Goal: Information Seeking & Learning: Learn about a topic

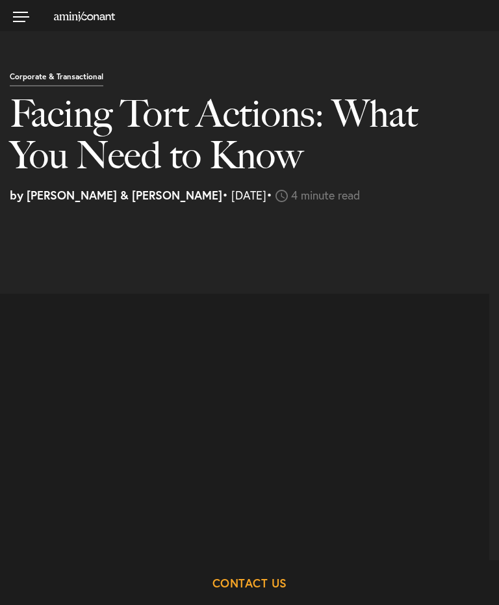
select select "US"
select select "Austin"
select select "Business and Civil Litigation"
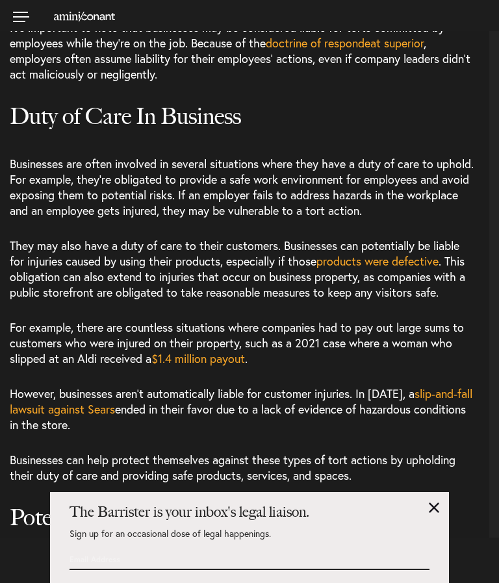
scroll to position [1620, 0]
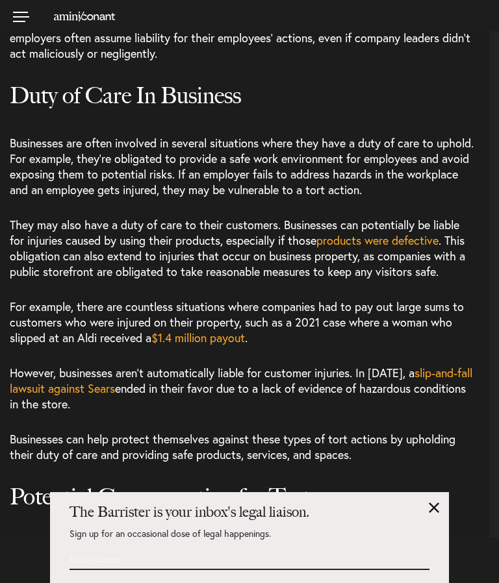
click at [419, 529] on p "The Barrister is your inbox's legal liaison." at bounding box center [249, 517] width 360 height 24
click at [425, 557] on div "The Barrister is your inbox's legal liaison. Sign up for an occasional dose of …" at bounding box center [249, 537] width 399 height 91
click at [431, 513] on link at bounding box center [434, 508] width 10 height 10
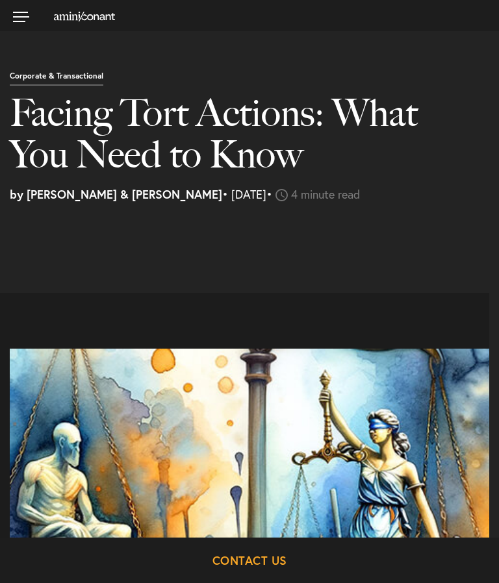
scroll to position [0, 0]
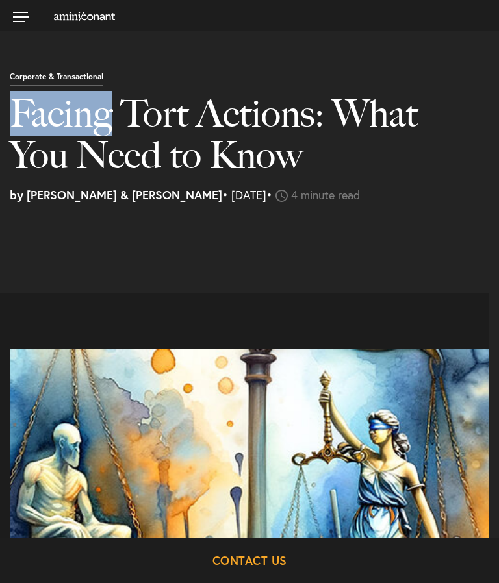
click at [417, 62] on div "Corporate & Transactional Facing Tort Actions: What You Need to Know by [PERSON…" at bounding box center [249, 123] width 499 height 184
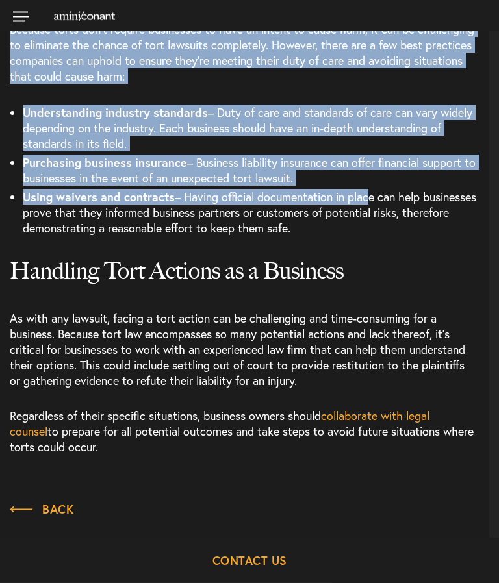
scroll to position [2541, 0]
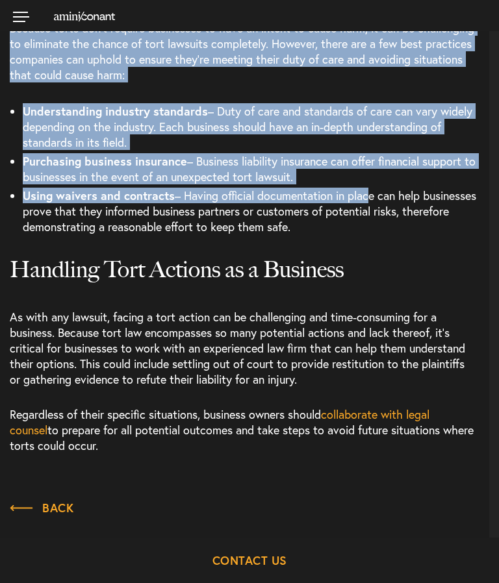
copy article "Loremi Dolo Sitamet: Cons Adi Elit se Doei te Incid & Utlabo • Etdolore 25, 125…"
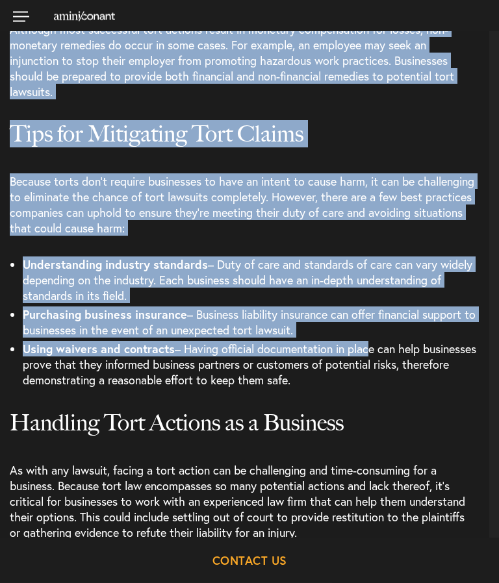
scroll to position [2387, 0]
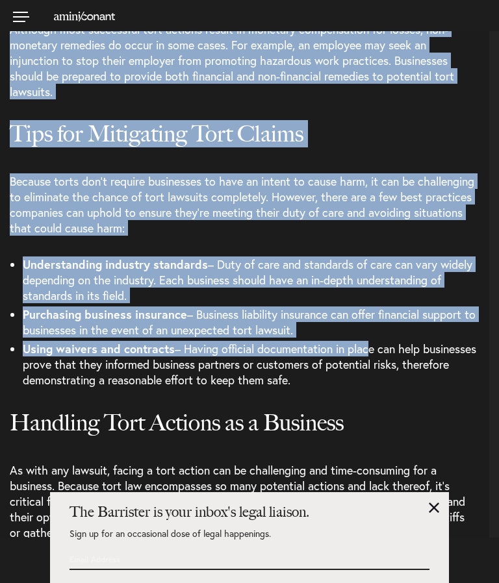
click at [429, 368] on span "– Having official documentation in place can help businesses prove that they in…" at bounding box center [249, 364] width 453 height 47
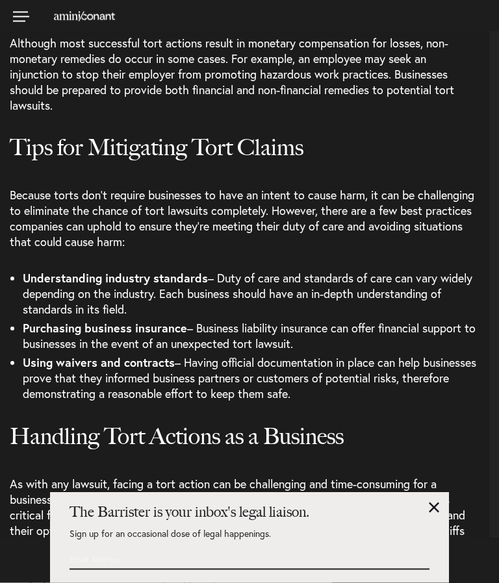
scroll to position [2372, 0]
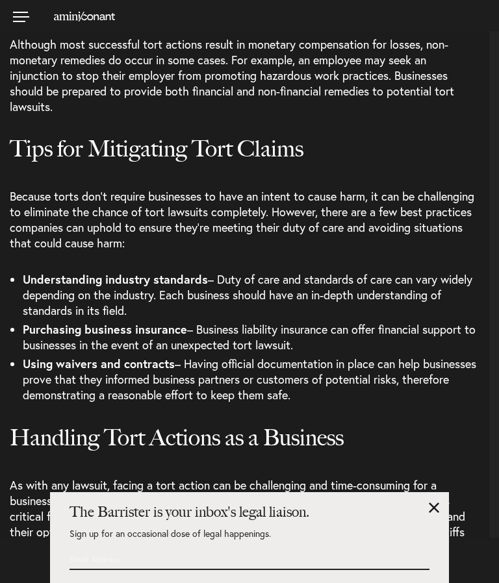
click at [433, 503] on link at bounding box center [434, 508] width 10 height 10
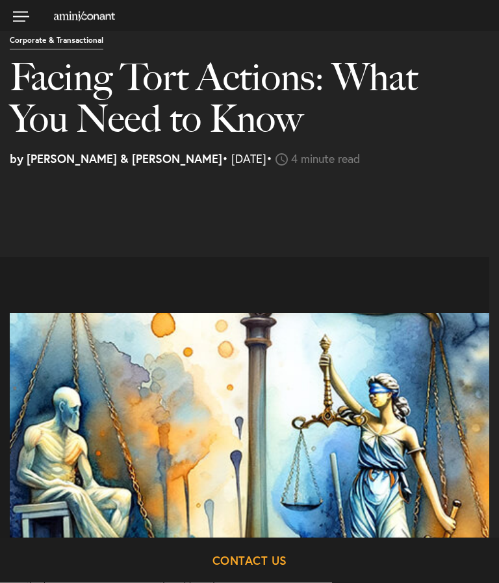
scroll to position [0, 0]
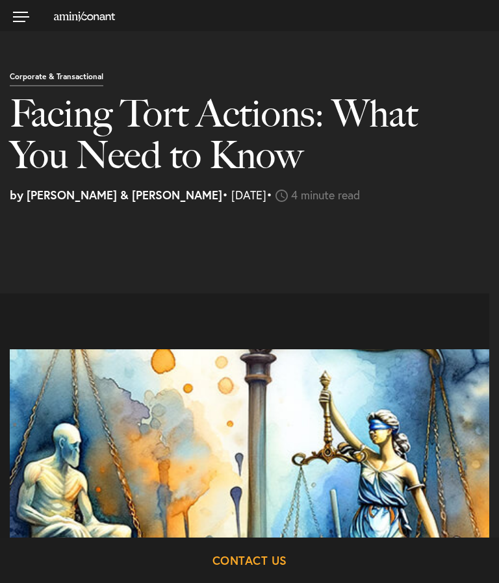
click at [19, 22] on link at bounding box center [19, 16] width 39 height 32
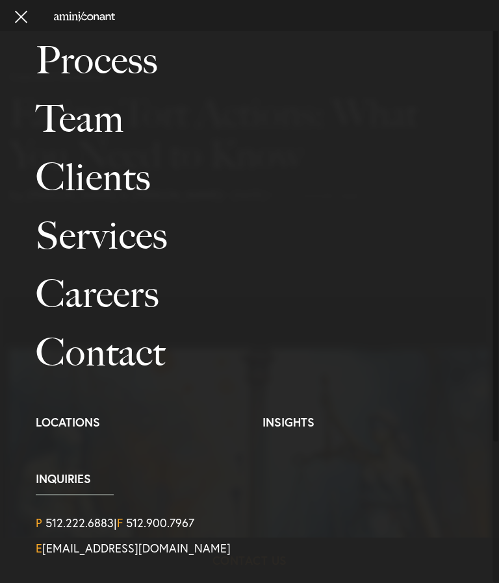
click at [36, 18] on link at bounding box center [19, 16] width 39 height 32
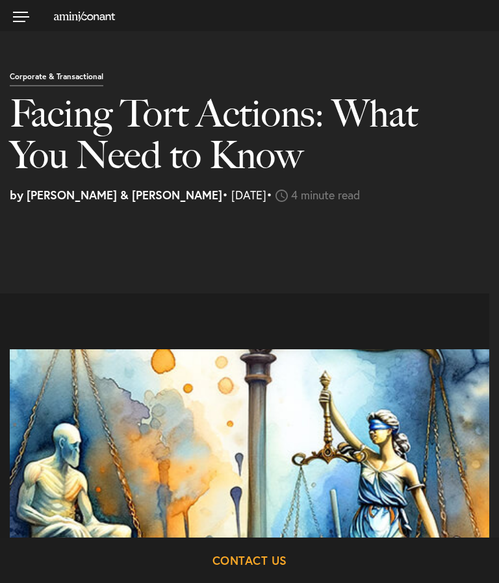
click at [62, 120] on h1 "Facing Tort Actions: What You Need to Know" at bounding box center [237, 141] width 455 height 96
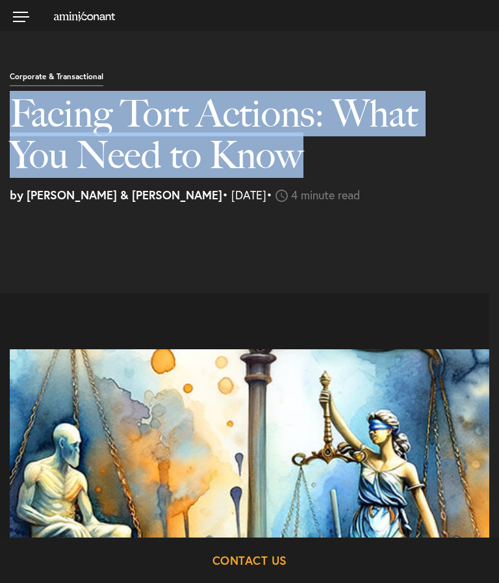
copy h1 "Facing Tort Actions: What You Need to Know"
click at [27, 255] on section at bounding box center [249, 254] width 499 height 79
